Goal: Find specific page/section: Find specific page/section

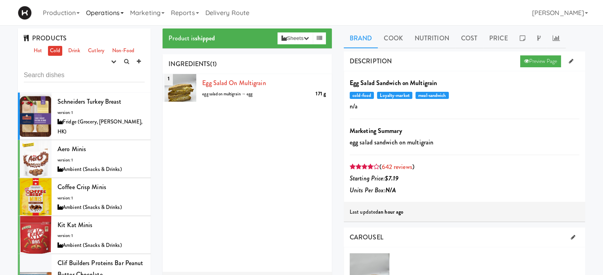
click at [121, 14] on link "Operations" at bounding box center [105, 12] width 44 height 25
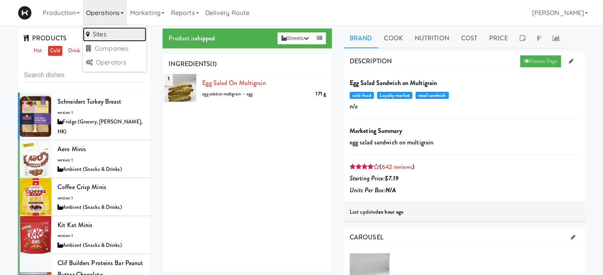
click at [106, 32] on link "Sites" at bounding box center [114, 34] width 63 height 14
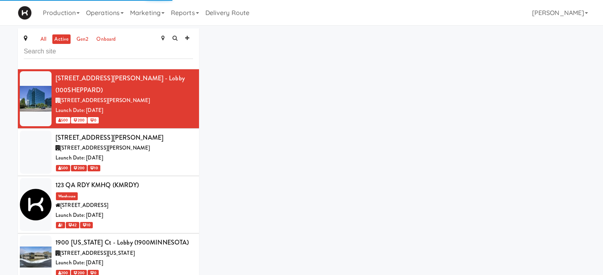
click at [84, 53] on input "text" at bounding box center [108, 51] width 169 height 15
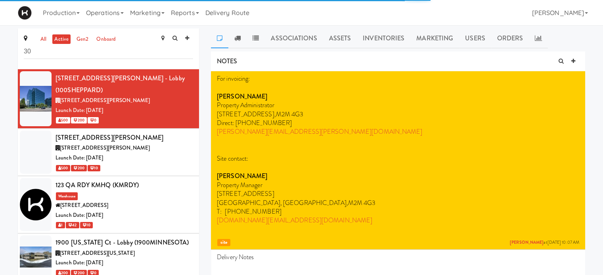
type input "3"
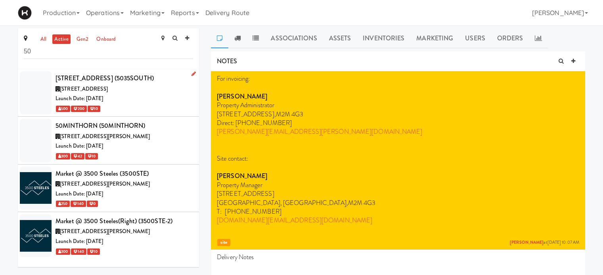
click at [171, 99] on div "Launch Date: [DATE]" at bounding box center [123, 99] width 137 height 10
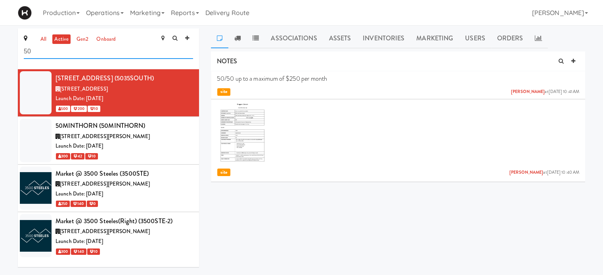
click at [75, 54] on input "50" at bounding box center [108, 51] width 169 height 15
type input "5"
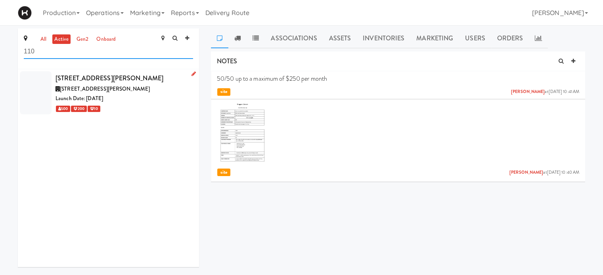
type input "110"
click at [145, 94] on div "Launch Date: [DATE]" at bounding box center [123, 99] width 137 height 10
